Goal: Check status: Check status

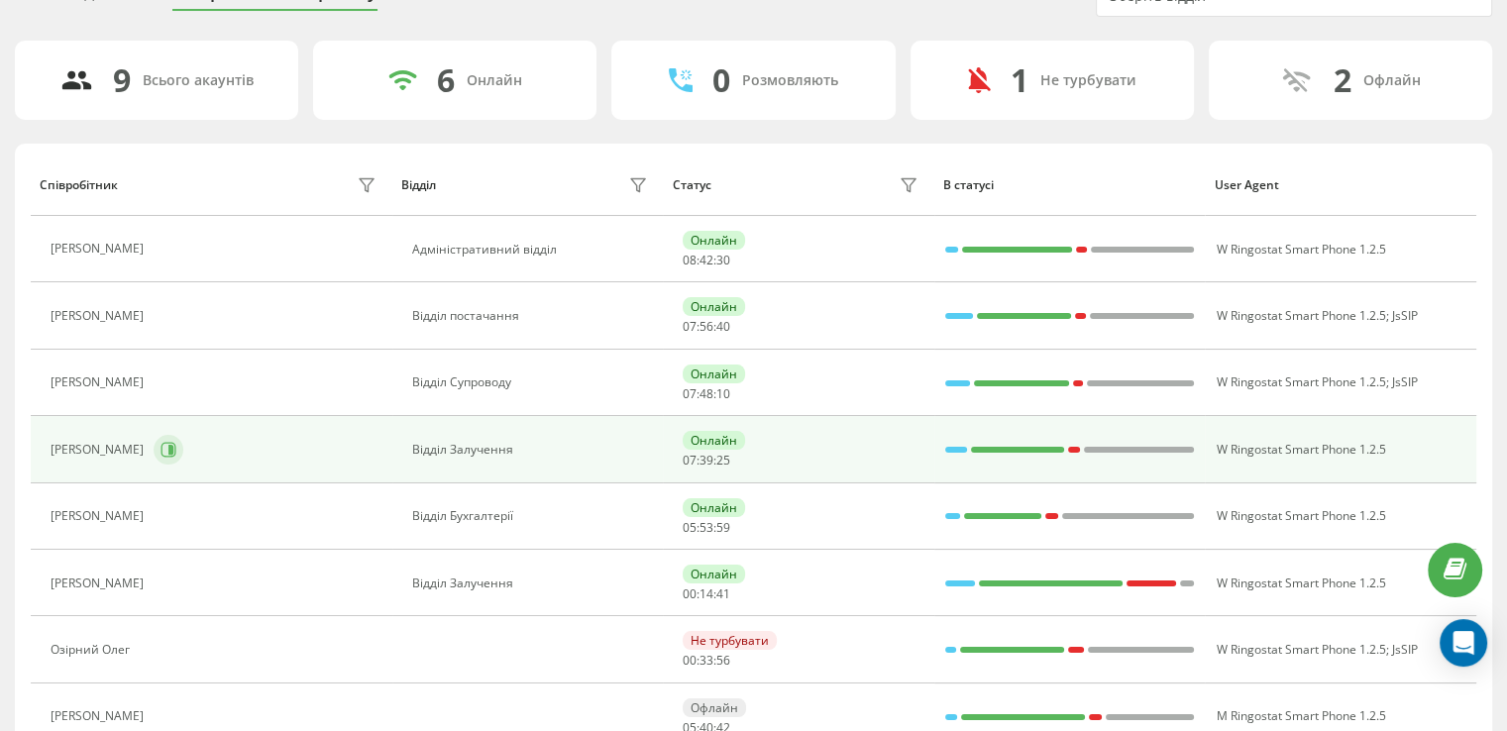
click at [183, 454] on button at bounding box center [169, 450] width 30 height 30
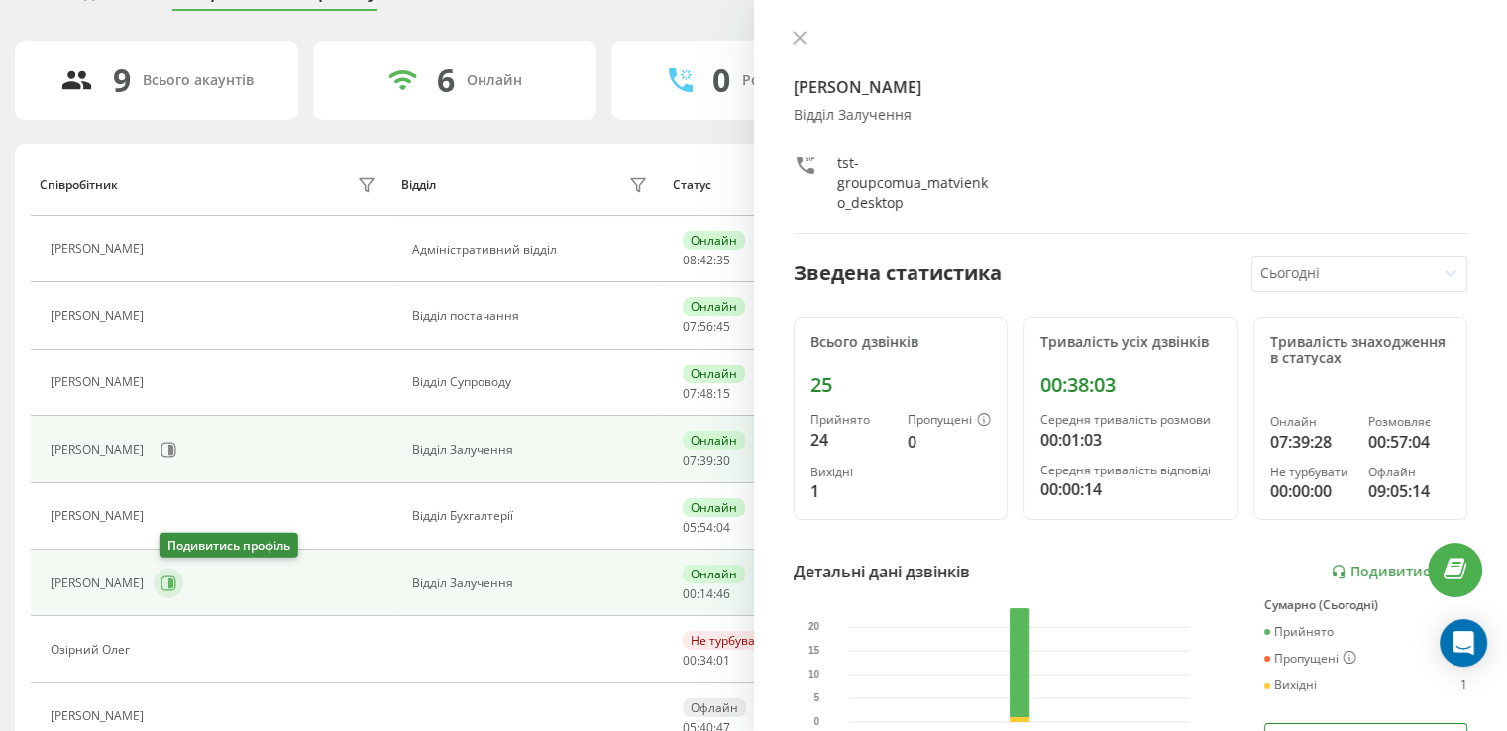
click at [170, 584] on icon at bounding box center [169, 584] width 16 height 16
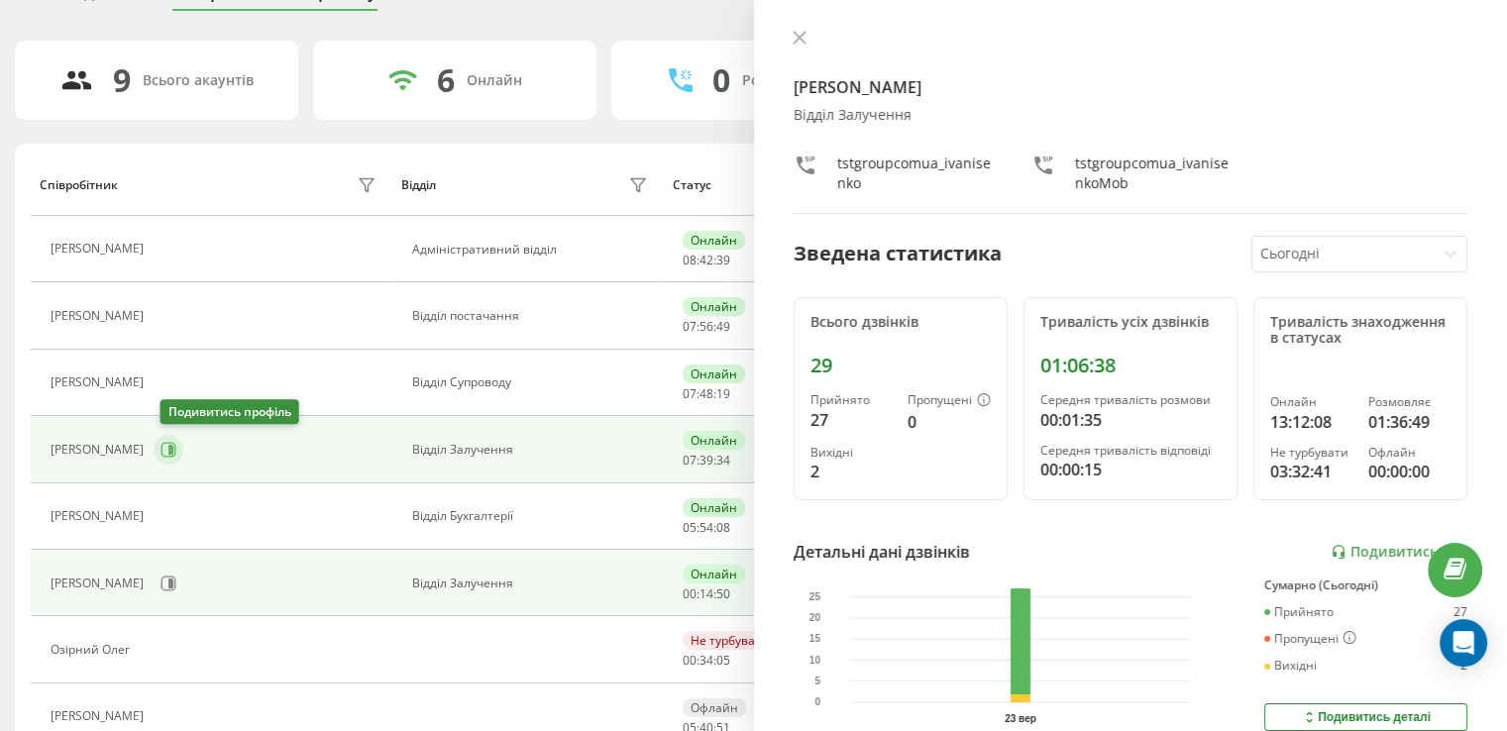
click at [173, 447] on icon at bounding box center [170, 450] width 5 height 10
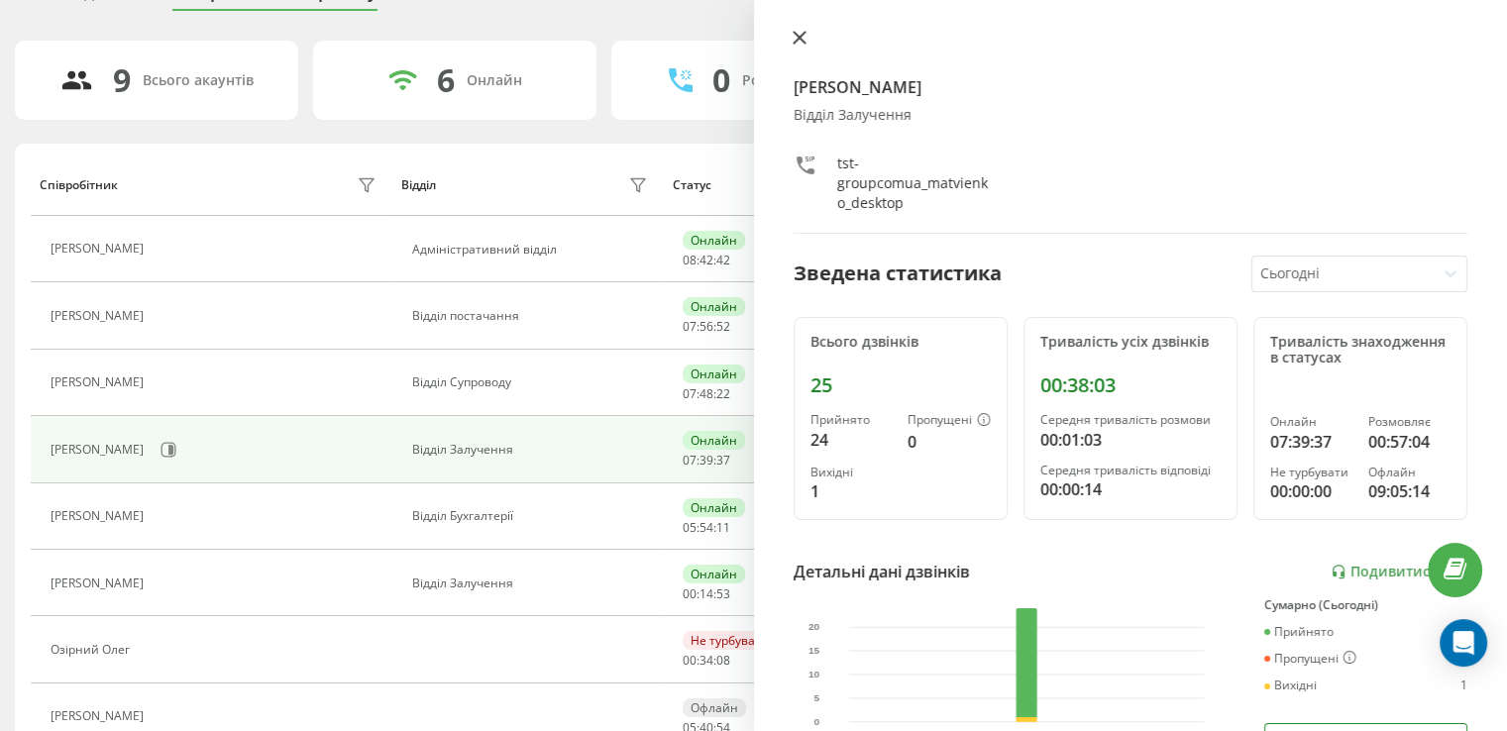
click at [805, 33] on icon at bounding box center [800, 38] width 14 height 14
